Goal: Task Accomplishment & Management: Manage account settings

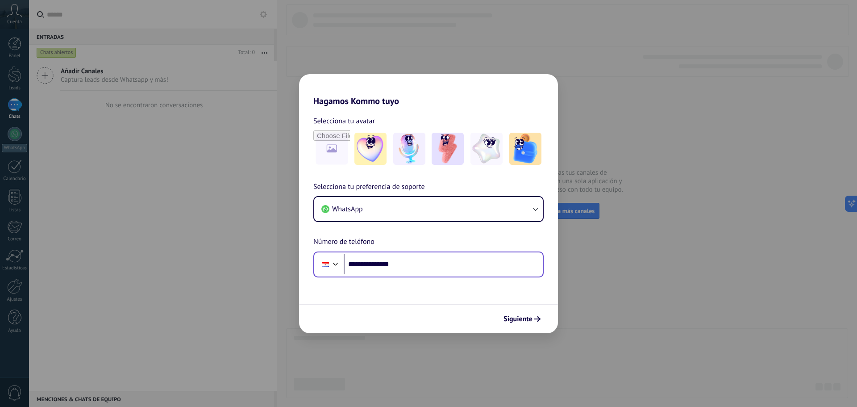
type input "**********"
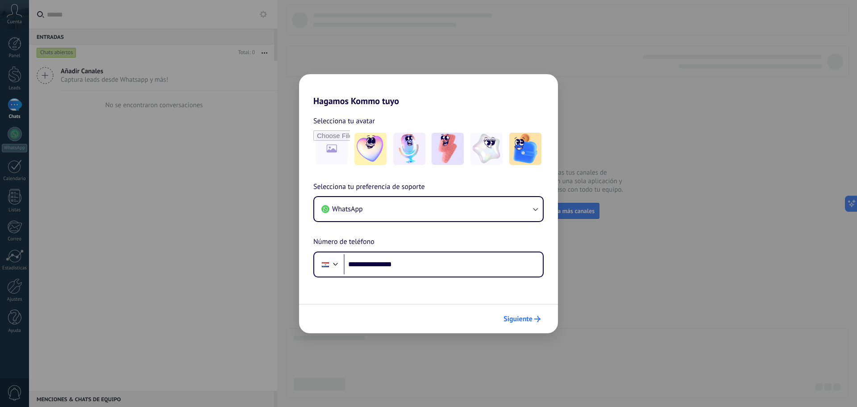
click at [528, 316] on span "Siguiente" at bounding box center [517, 319] width 29 height 6
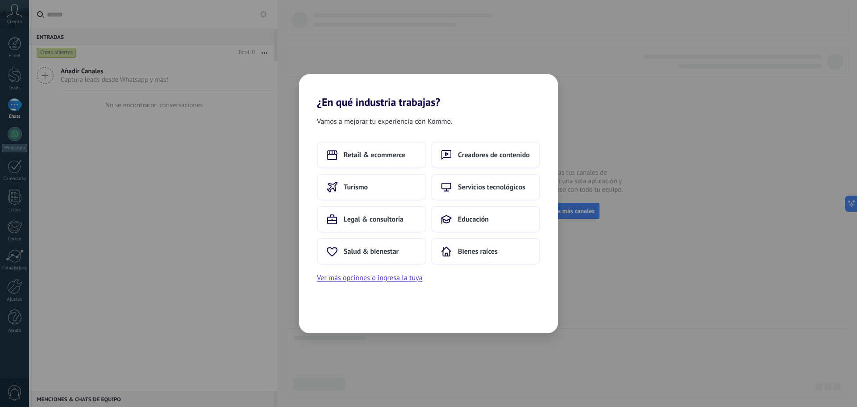
click at [358, 169] on div "Retail & ecommerce Creadores de contenido Turismo Servicios tecnológicos Legal …" at bounding box center [428, 202] width 223 height 123
click at [358, 191] on span "Turismo" at bounding box center [356, 187] width 24 height 9
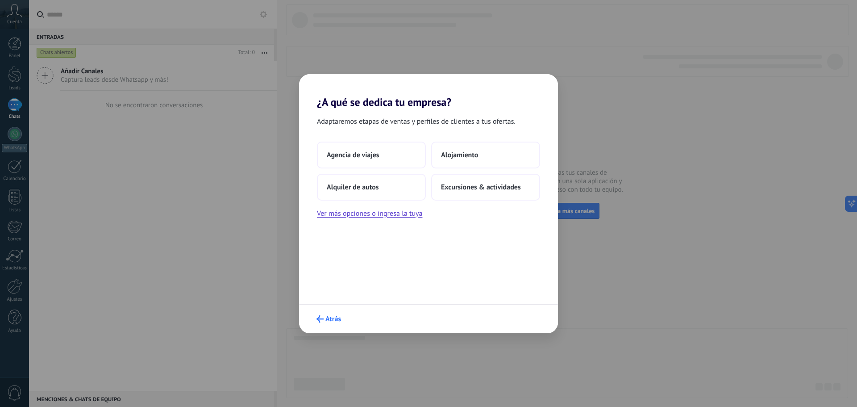
click at [335, 323] on button "Atrás" at bounding box center [328, 318] width 33 height 15
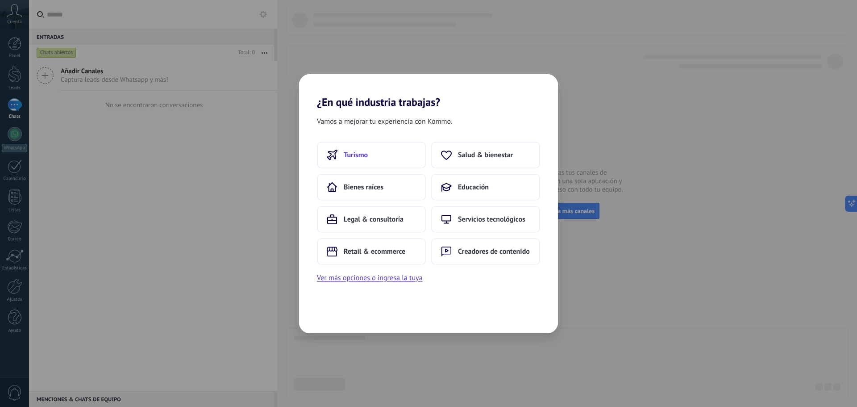
click at [379, 155] on button "Turismo" at bounding box center [371, 154] width 109 height 27
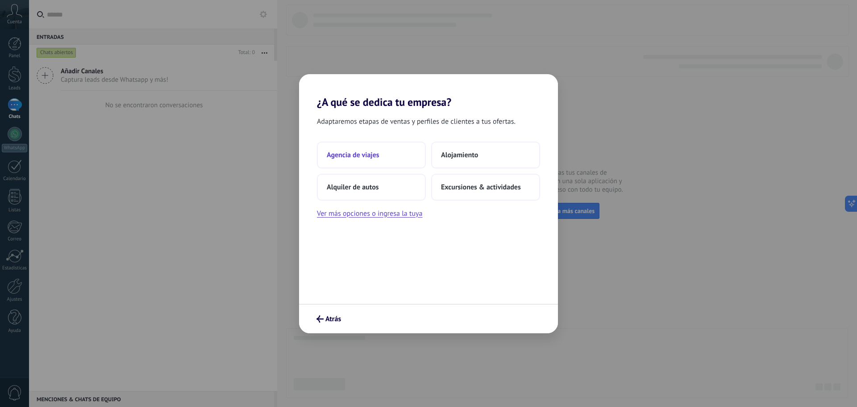
click at [381, 163] on button "Agencia de viajes" at bounding box center [371, 154] width 109 height 27
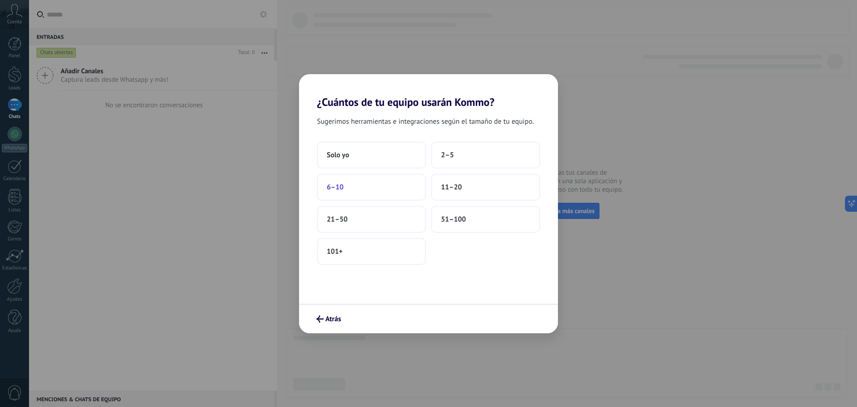
click at [386, 185] on button "6–10" at bounding box center [371, 187] width 109 height 27
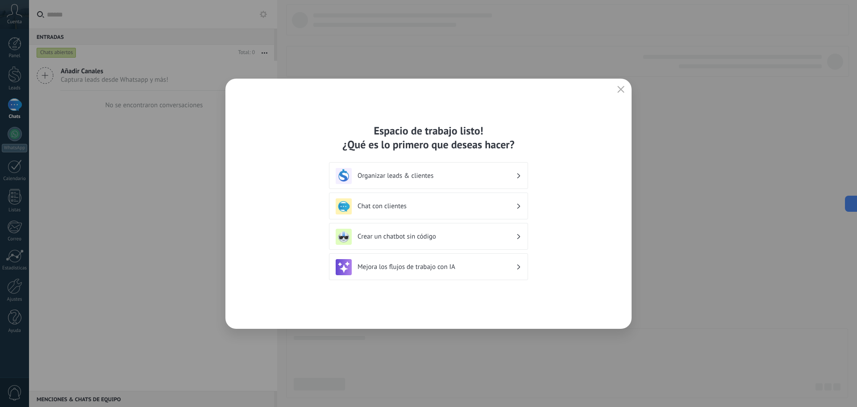
click at [623, 84] on button "button" at bounding box center [621, 89] width 12 height 12
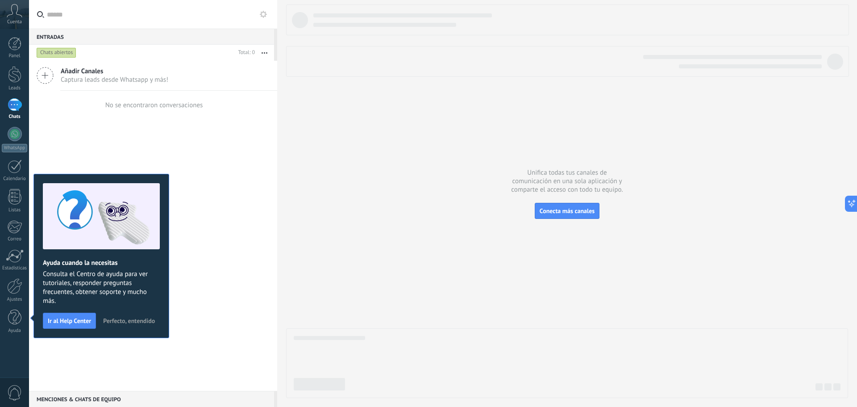
click at [11, 100] on div at bounding box center [15, 104] width 14 height 13
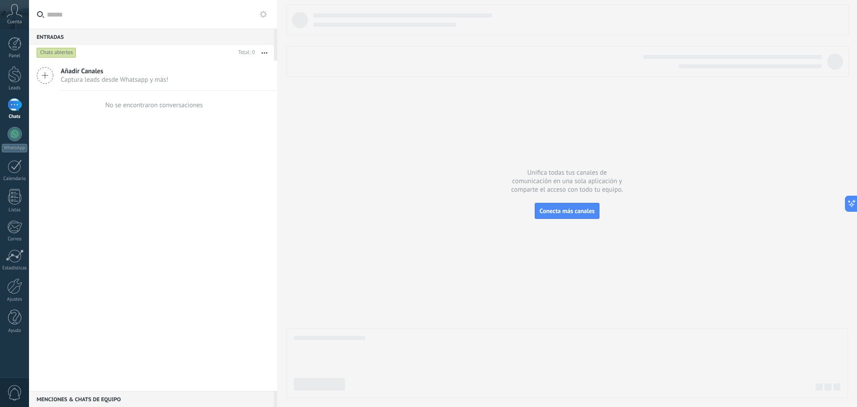
drag, startPoint x: 273, startPoint y: 16, endPoint x: 241, endPoint y: 15, distance: 32.1
click at [272, 16] on label at bounding box center [153, 14] width 248 height 29
click at [270, 16] on input "text" at bounding box center [158, 14] width 223 height 29
click at [9, 18] on div "Cuenta" at bounding box center [14, 14] width 29 height 29
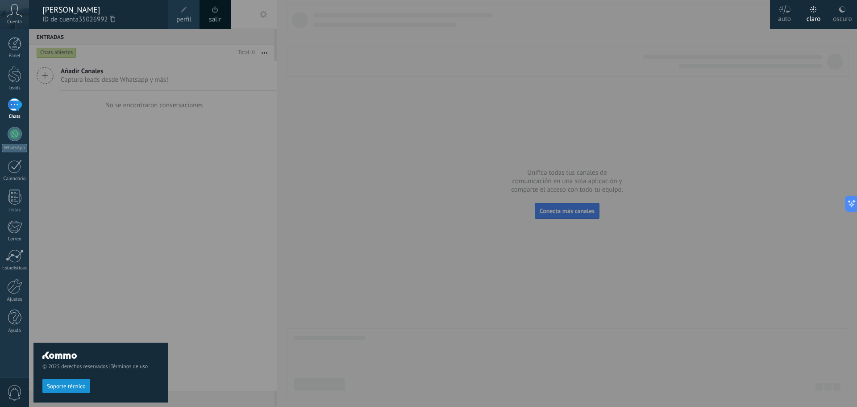
click at [212, 17] on link "salir" at bounding box center [215, 20] width 12 height 10
